Goal: Task Accomplishment & Management: Manage account settings

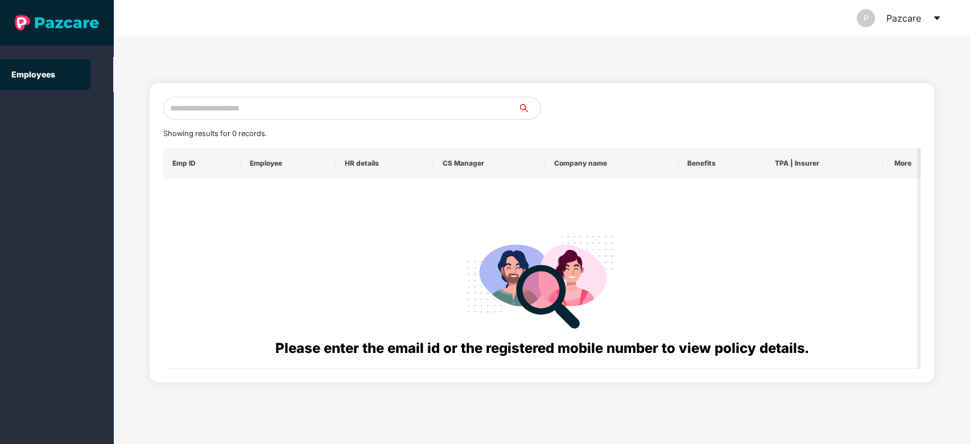
click at [727, 18] on icon "caret-down" at bounding box center [937, 18] width 9 height 9
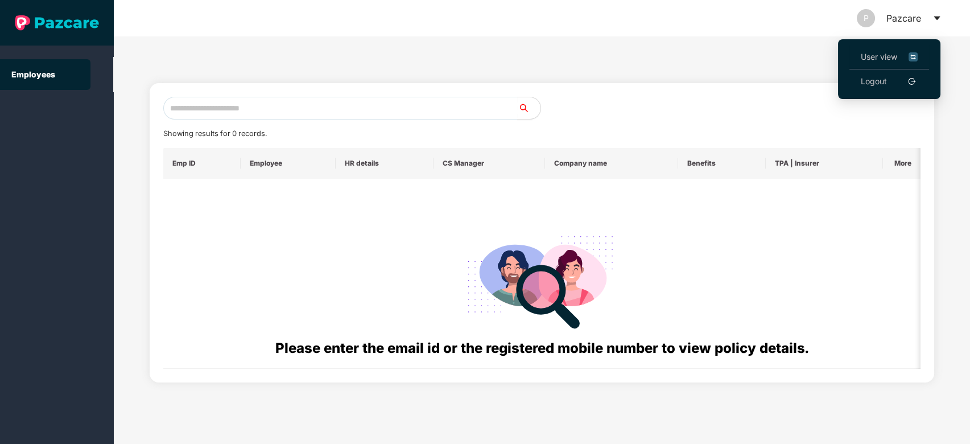
click at [727, 59] on span "User view" at bounding box center [889, 57] width 57 height 13
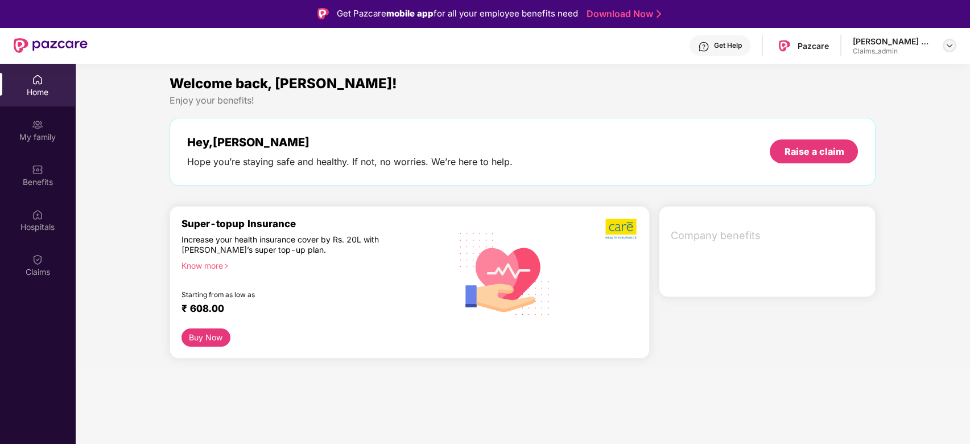
click at [727, 48] on img at bounding box center [949, 45] width 9 height 9
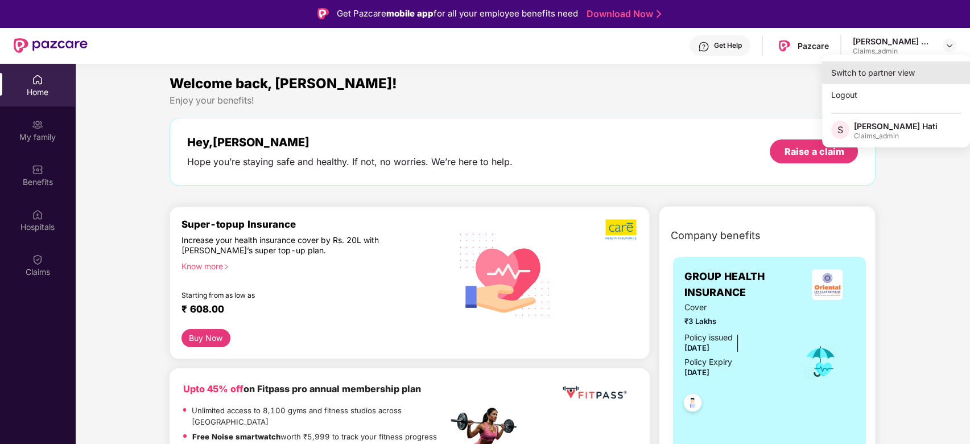
click at [727, 76] on div "Switch to partner view" at bounding box center [896, 72] width 148 height 22
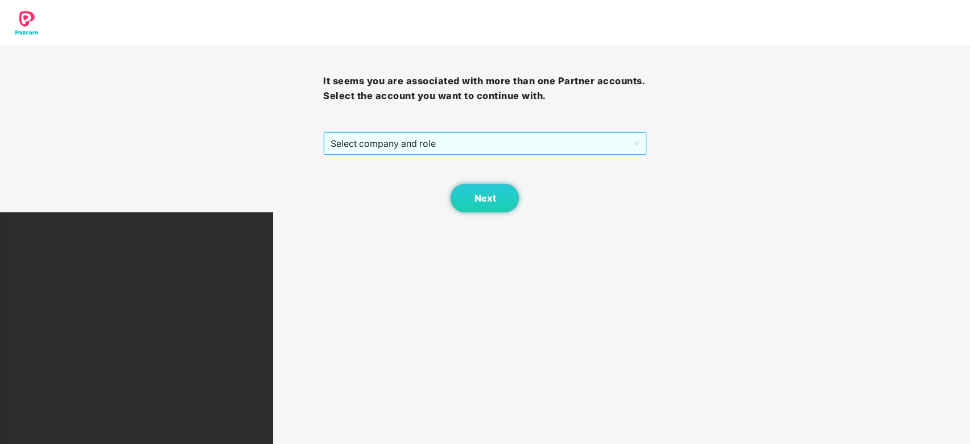
click at [533, 138] on span "Select company and role" at bounding box center [485, 144] width 308 height 22
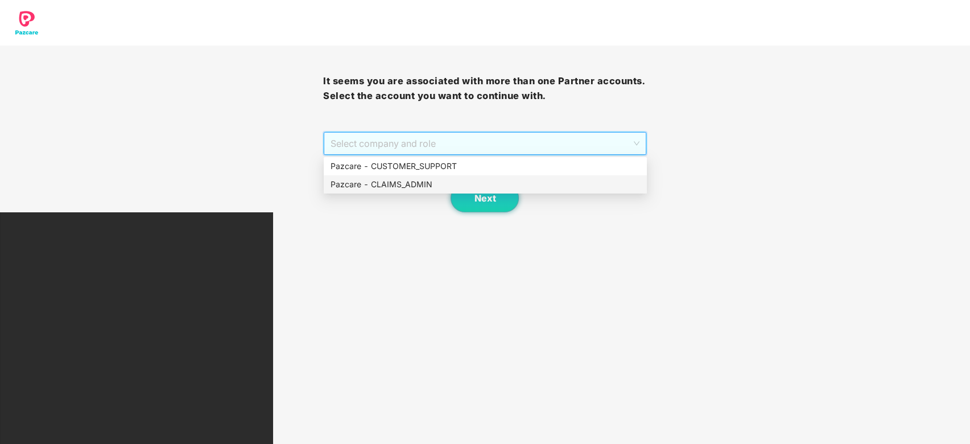
click at [437, 185] on div "Pazcare - CLAIMS_ADMIN" at bounding box center [486, 184] width 310 height 13
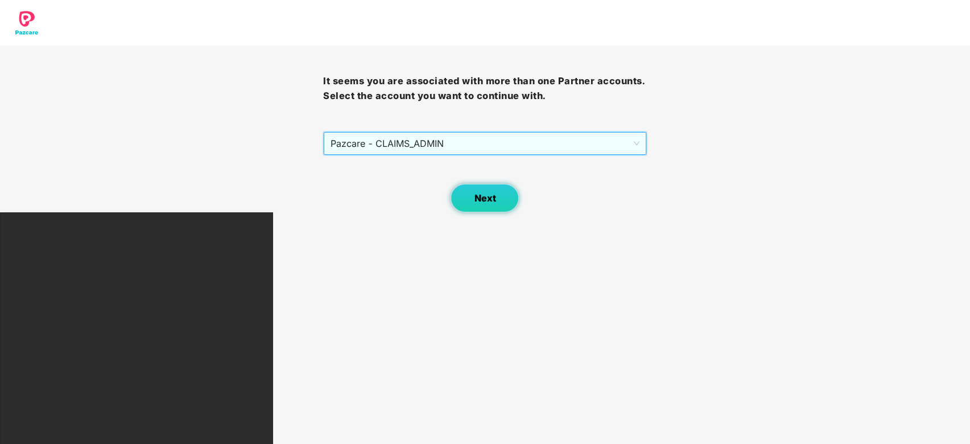
click at [481, 194] on span "Next" at bounding box center [485, 198] width 22 height 11
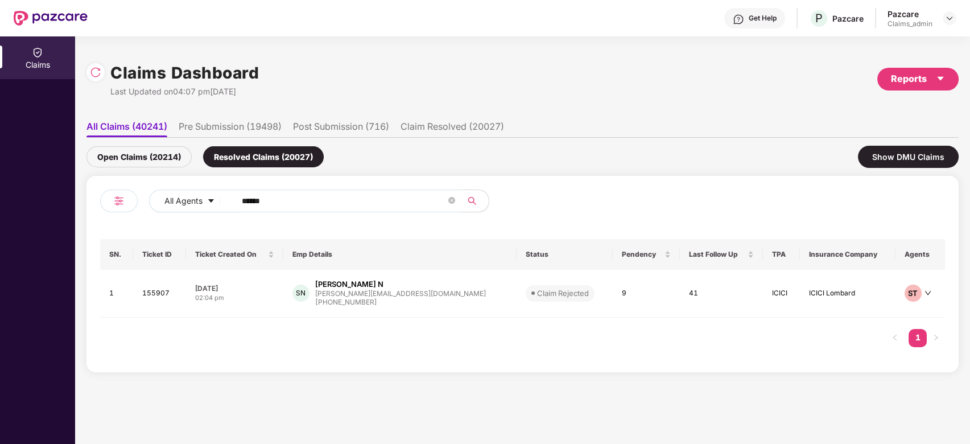
drag, startPoint x: 311, startPoint y: 206, endPoint x: 141, endPoint y: 206, distance: 170.8
click at [141, 206] on div "All Agents ******" at bounding box center [311, 206] width 423 height 32
paste input "text"
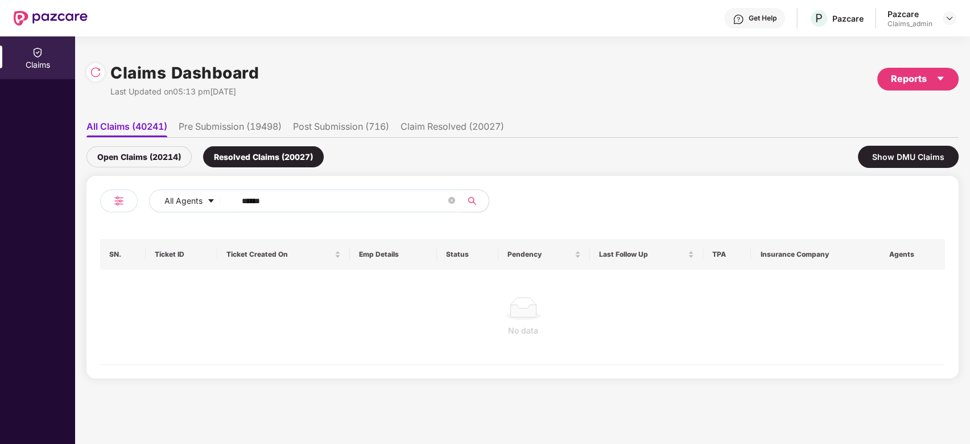
type input "******"
click at [109, 162] on div "Open Claims (20214)" at bounding box center [139, 156] width 105 height 21
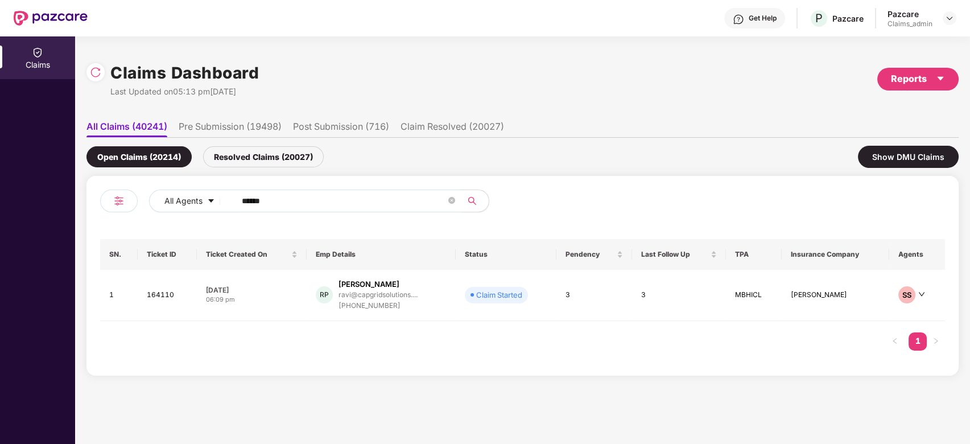
click at [306, 207] on input "******" at bounding box center [344, 200] width 204 height 17
click at [333, 285] on div "RP [PERSON_NAME] P [PERSON_NAME]@capgridsolutions.... [PHONE_NUMBER]" at bounding box center [381, 295] width 131 height 32
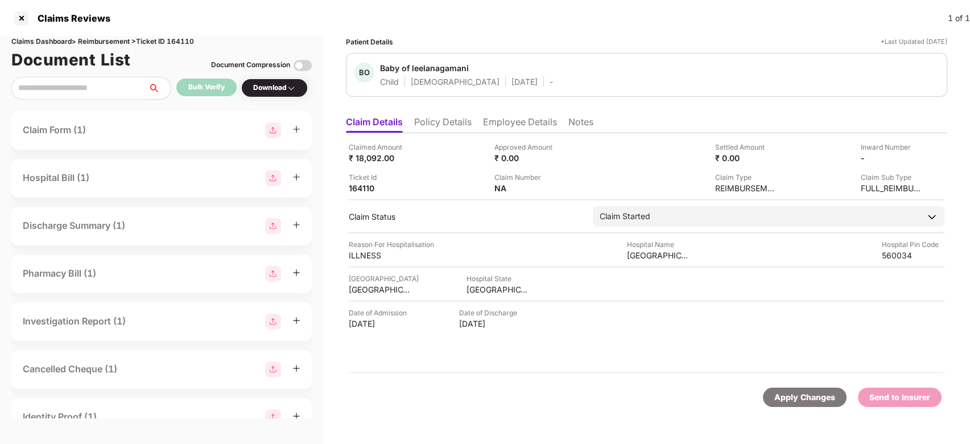
click at [518, 121] on li "Employee Details" at bounding box center [520, 124] width 74 height 17
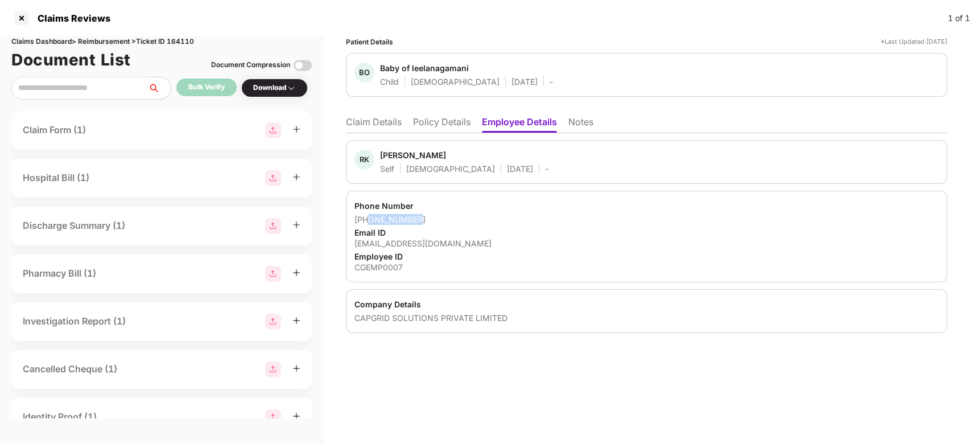
drag, startPoint x: 419, startPoint y: 218, endPoint x: 369, endPoint y: 217, distance: 50.1
click at [369, 217] on div "[PHONE_NUMBER]" at bounding box center [647, 219] width 585 height 11
copy div "7904849007"
click at [438, 122] on li "Policy Details" at bounding box center [441, 124] width 57 height 17
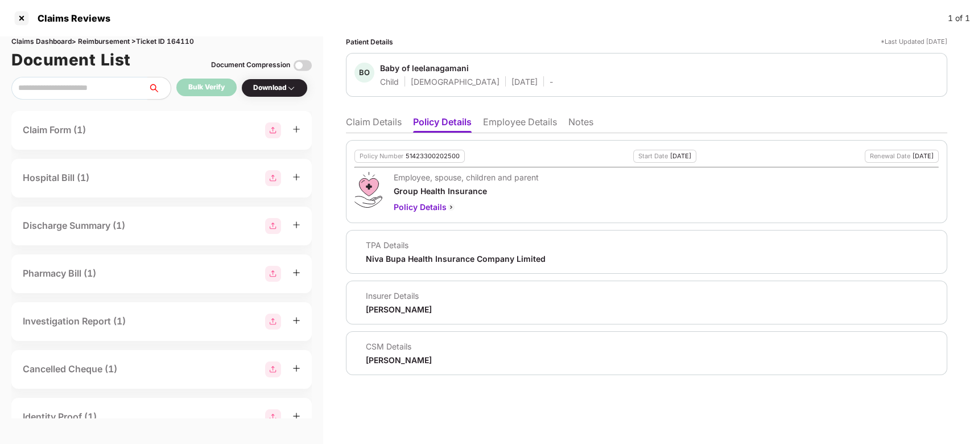
click at [376, 125] on li "Claim Details" at bounding box center [374, 124] width 56 height 17
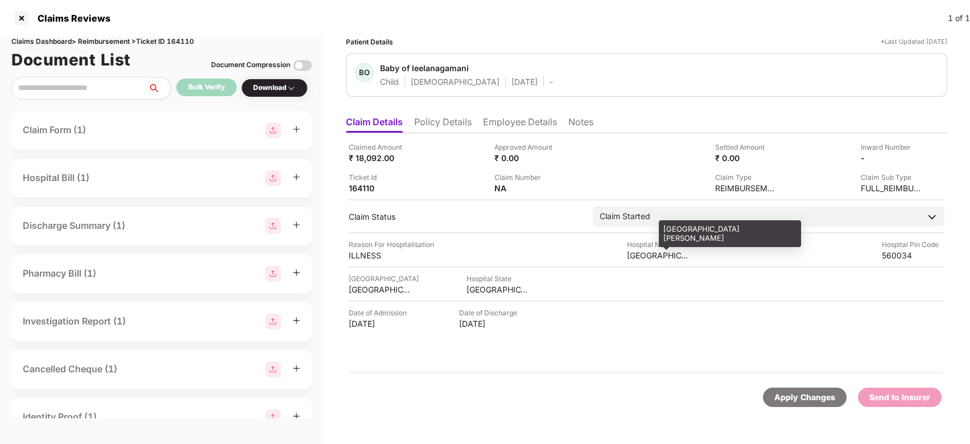
click at [664, 254] on div "[GEOGRAPHIC_DATA][PERSON_NAME]" at bounding box center [658, 255] width 63 height 11
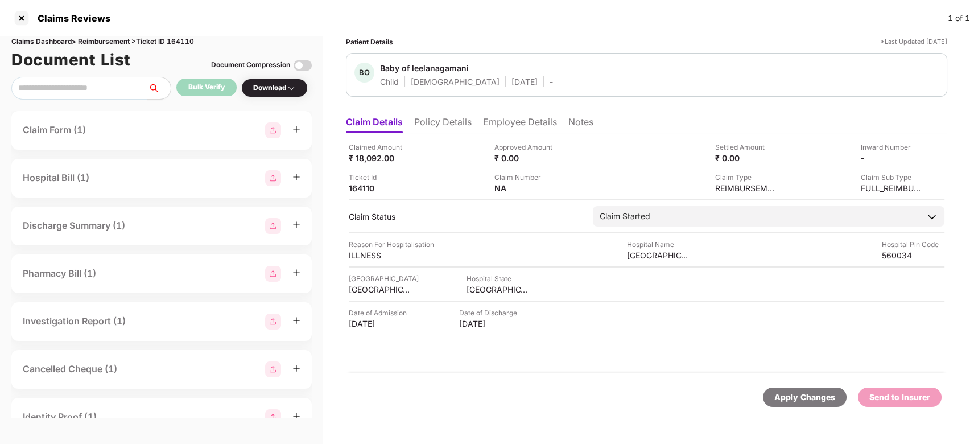
click at [683, 229] on div "Claimed Amount ₹ 18,092.00 Approved Amount ₹ 0.00 Settled Amount ₹ 0.00 Inward …" at bounding box center [647, 253] width 602 height 240
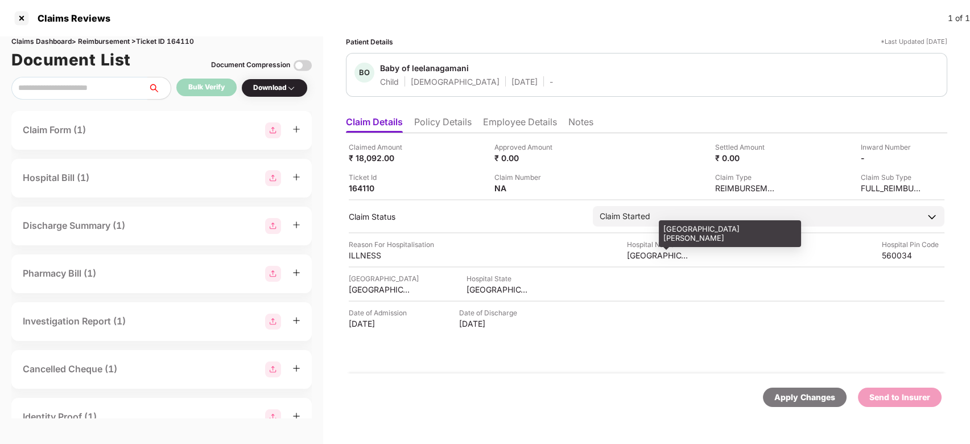
click at [655, 252] on div "[GEOGRAPHIC_DATA][PERSON_NAME]" at bounding box center [658, 255] width 63 height 11
click at [688, 232] on div "[GEOGRAPHIC_DATA][PERSON_NAME]" at bounding box center [730, 233] width 142 height 27
copy div "[GEOGRAPHIC_DATA][PERSON_NAME]"
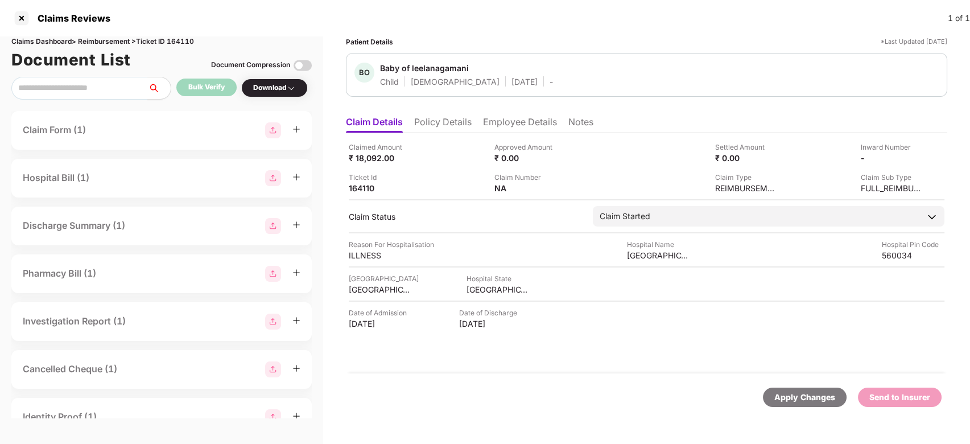
click at [208, 84] on div "Bulk Verify" at bounding box center [206, 87] width 36 height 11
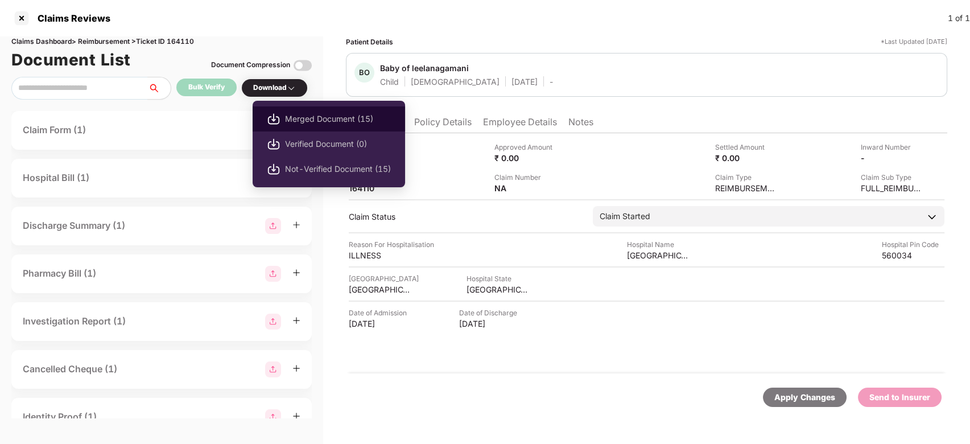
click at [334, 121] on span "Merged Document (15)" at bounding box center [338, 119] width 106 height 13
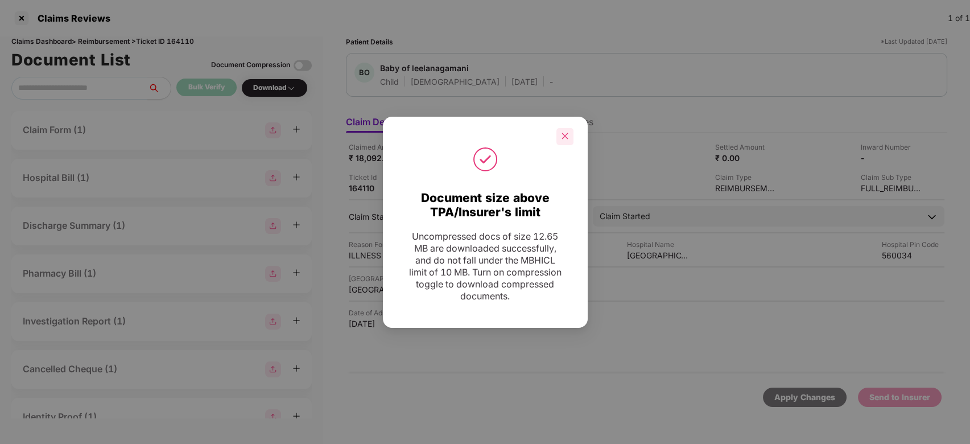
click at [569, 133] on div at bounding box center [565, 136] width 17 height 17
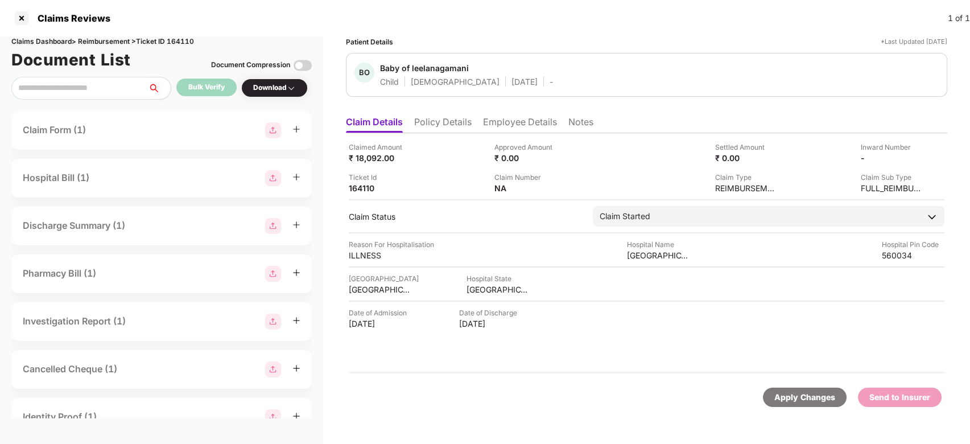
click at [274, 88] on div "Download" at bounding box center [274, 88] width 43 height 11
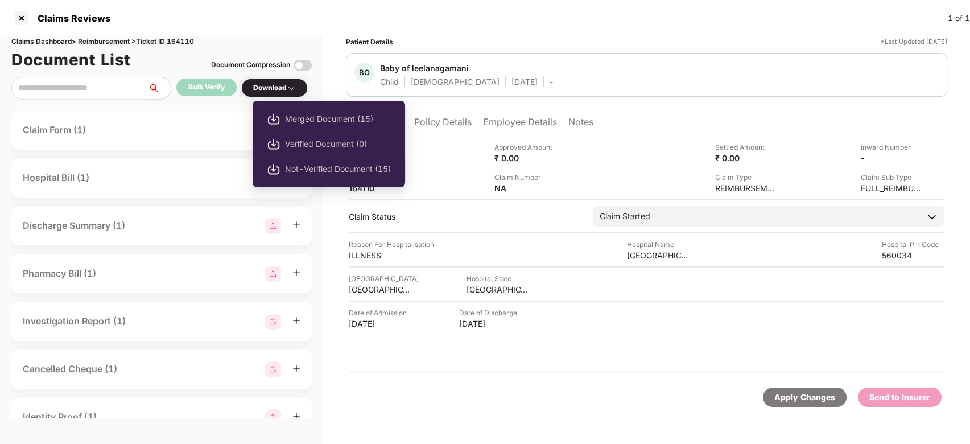
click at [306, 166] on span "Not-Verified Document (15)" at bounding box center [338, 169] width 106 height 13
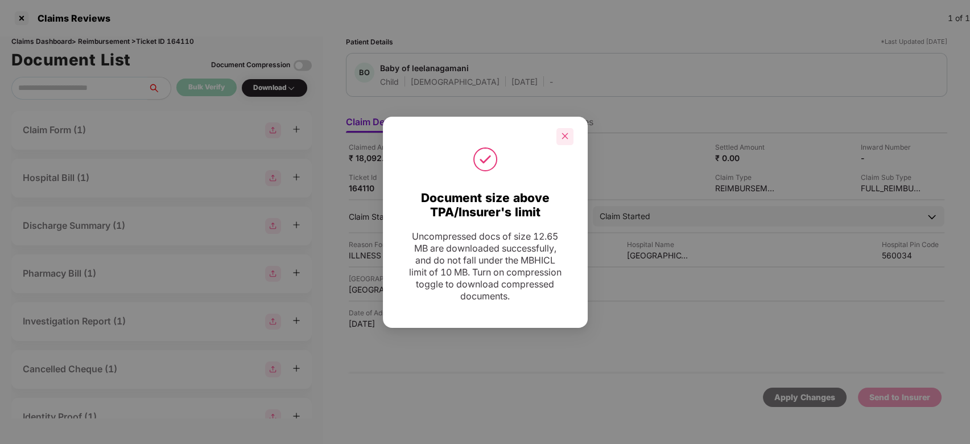
click at [560, 140] on div at bounding box center [565, 136] width 17 height 17
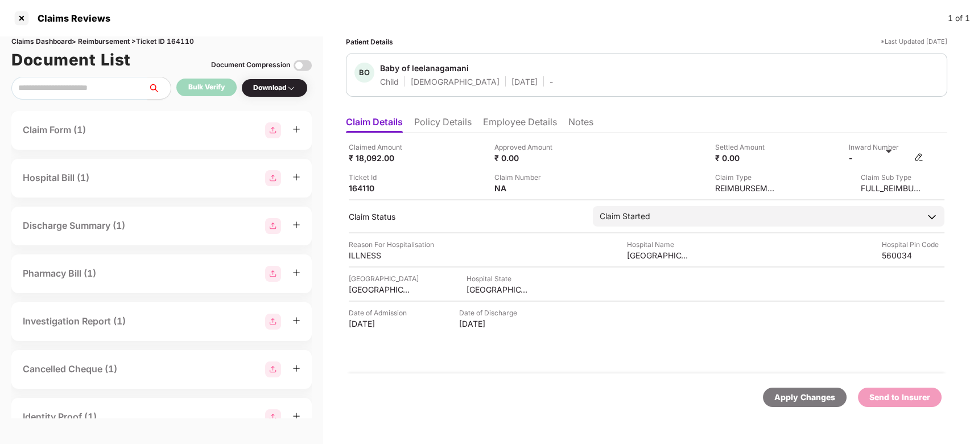
click at [727, 155] on img at bounding box center [919, 157] width 9 height 9
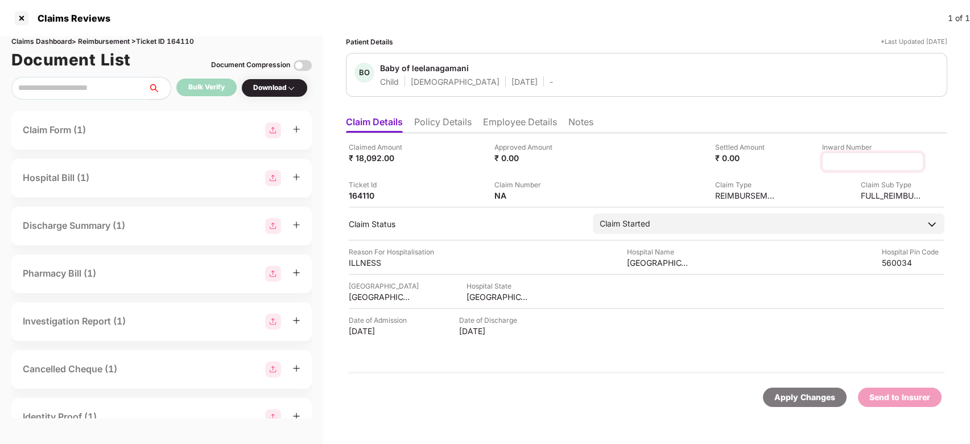
type input "**********"
click at [727, 163] on input "**********" at bounding box center [874, 162] width 82 height 12
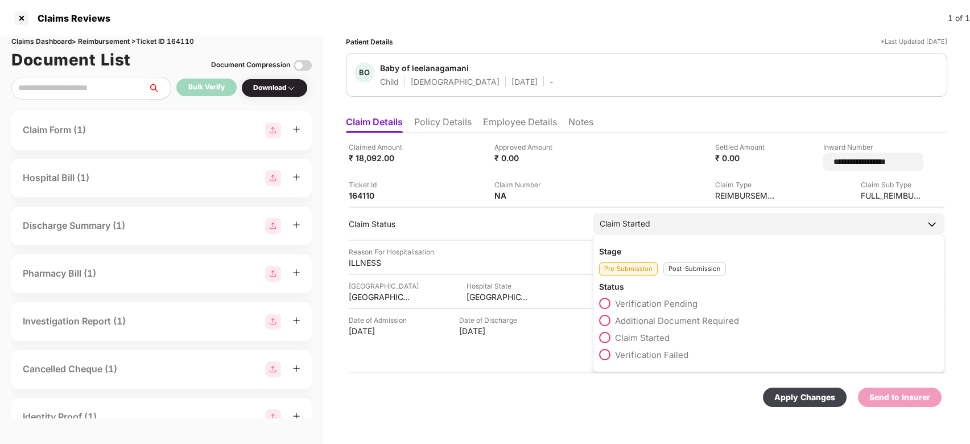
click at [692, 272] on div "Stage Pre-Submission Post-Submission Status Verification Pending Additional Doc…" at bounding box center [769, 303] width 352 height 138
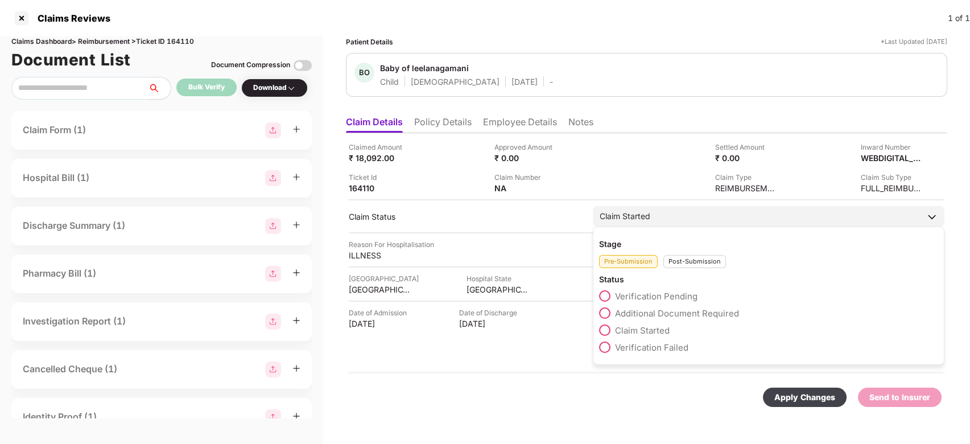
click at [681, 257] on div "Post-Submission" at bounding box center [695, 261] width 63 height 13
click at [633, 308] on span "Claim Under Process" at bounding box center [658, 313] width 86 height 11
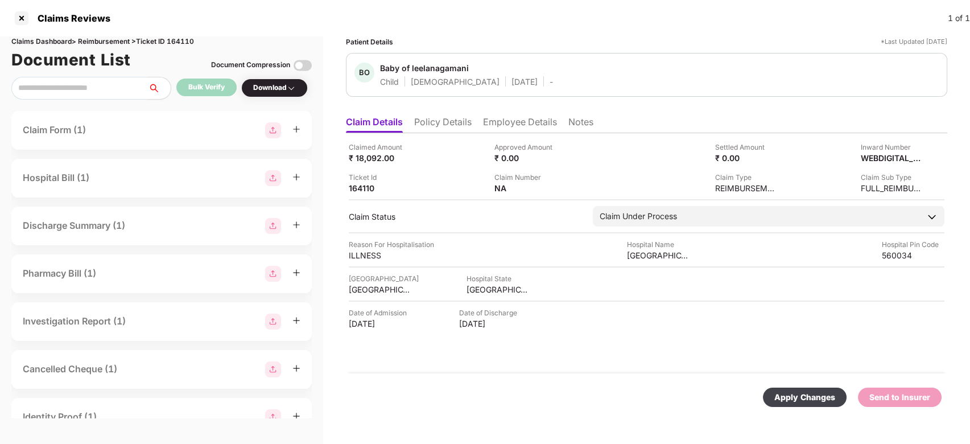
click at [727, 332] on div "Apply Changes" at bounding box center [805, 397] width 61 height 13
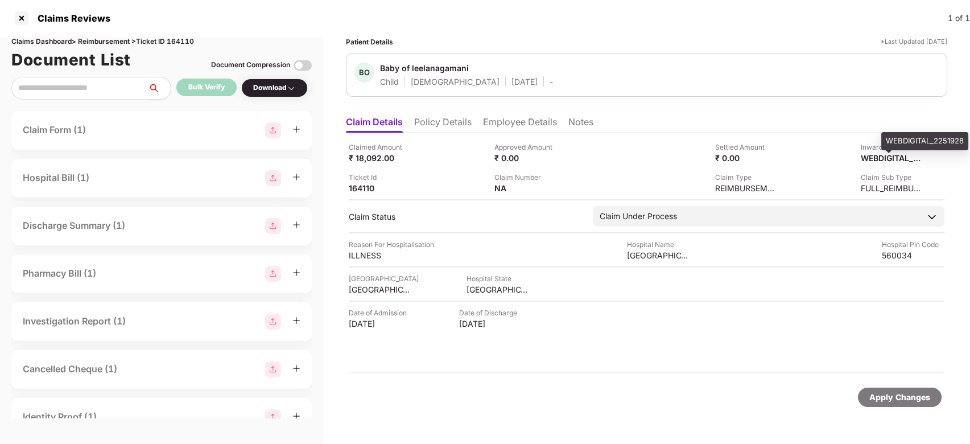
click at [727, 143] on div "WEBDIGITAL_2251928" at bounding box center [925, 141] width 87 height 18
copy body "WEBDIGITAL_2251928"
click at [505, 120] on li "Employee Details" at bounding box center [520, 124] width 74 height 17
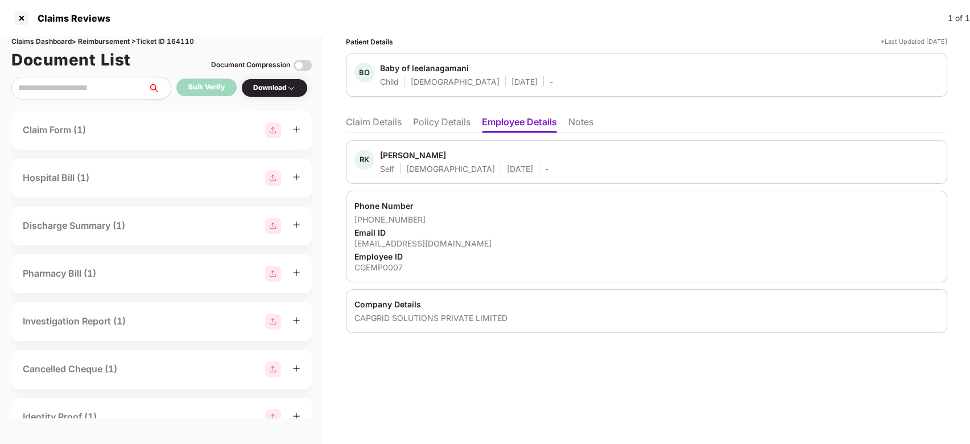
click at [438, 124] on li "Policy Details" at bounding box center [441, 124] width 57 height 17
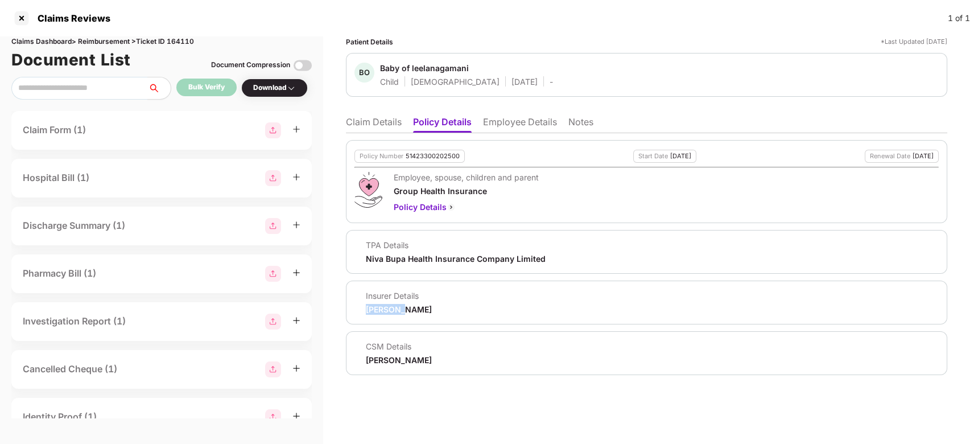
drag, startPoint x: 366, startPoint y: 307, endPoint x: 419, endPoint y: 303, distance: 53.1
click at [419, 304] on div "[PERSON_NAME]" at bounding box center [399, 309] width 66 height 11
drag, startPoint x: 364, startPoint y: 255, endPoint x: 405, endPoint y: 256, distance: 40.4
click at [405, 256] on div "TPA Details Niva Bupa Health Insurance Company Limited" at bounding box center [450, 252] width 191 height 24
copy div "Niva Bupa"
